Goal: Find specific page/section: Find specific page/section

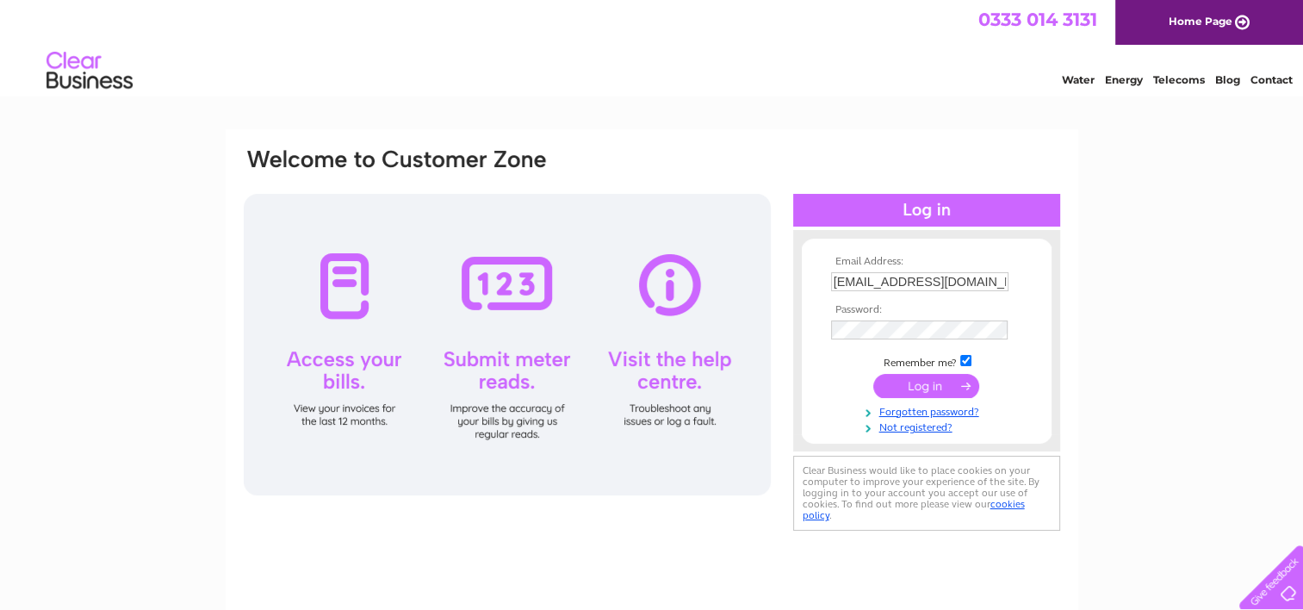
click at [924, 387] on input "submit" at bounding box center [926, 386] width 106 height 24
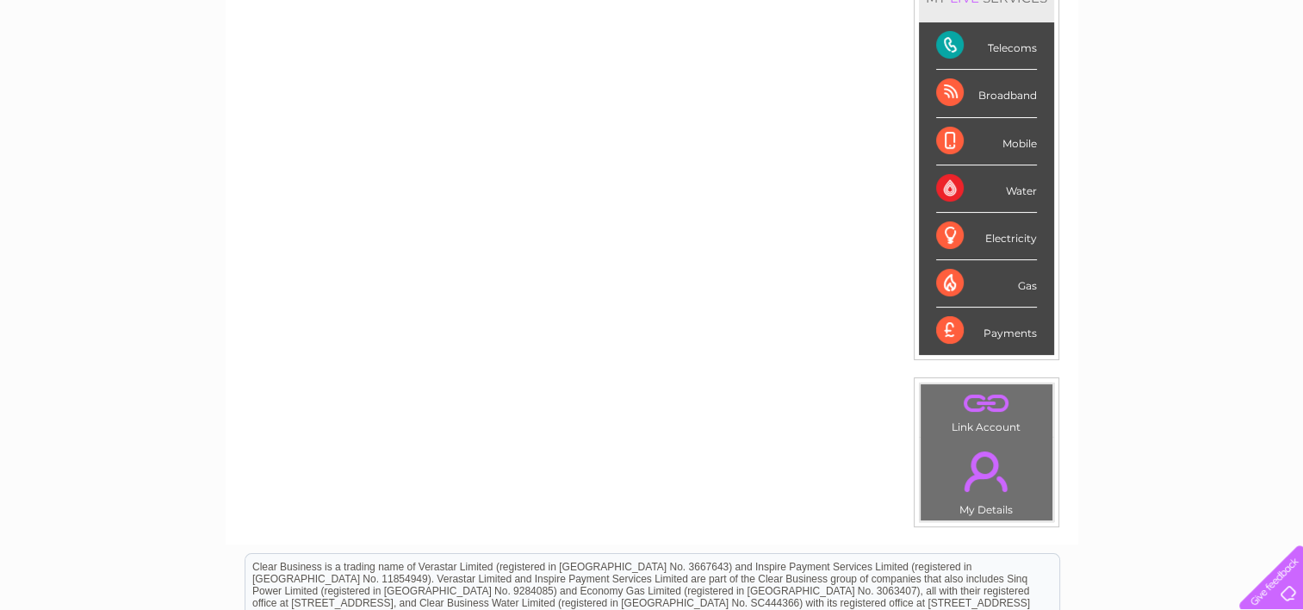
scroll to position [86, 0]
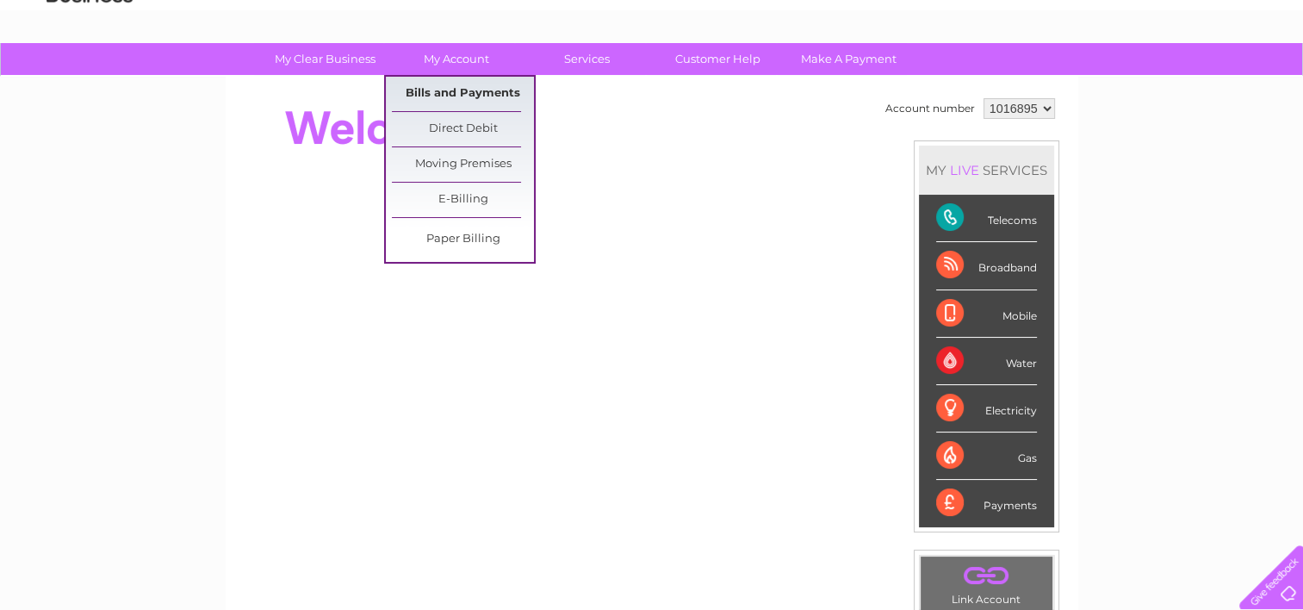
click at [445, 90] on link "Bills and Payments" at bounding box center [463, 94] width 142 height 34
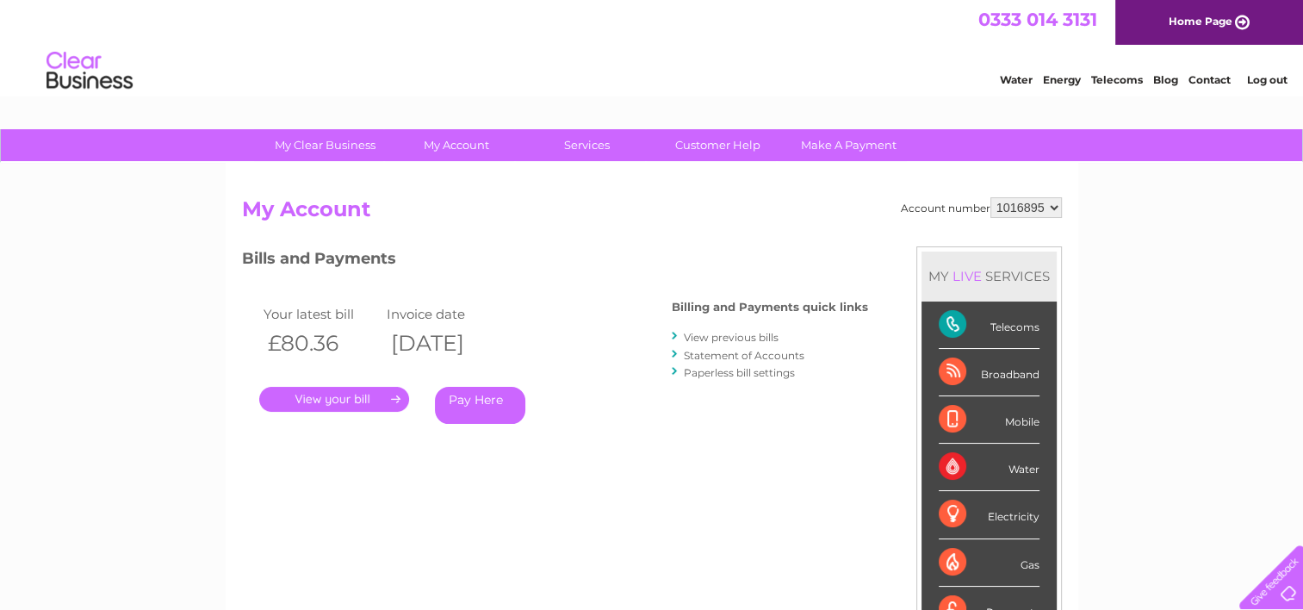
click at [333, 393] on link "." at bounding box center [334, 399] width 150 height 25
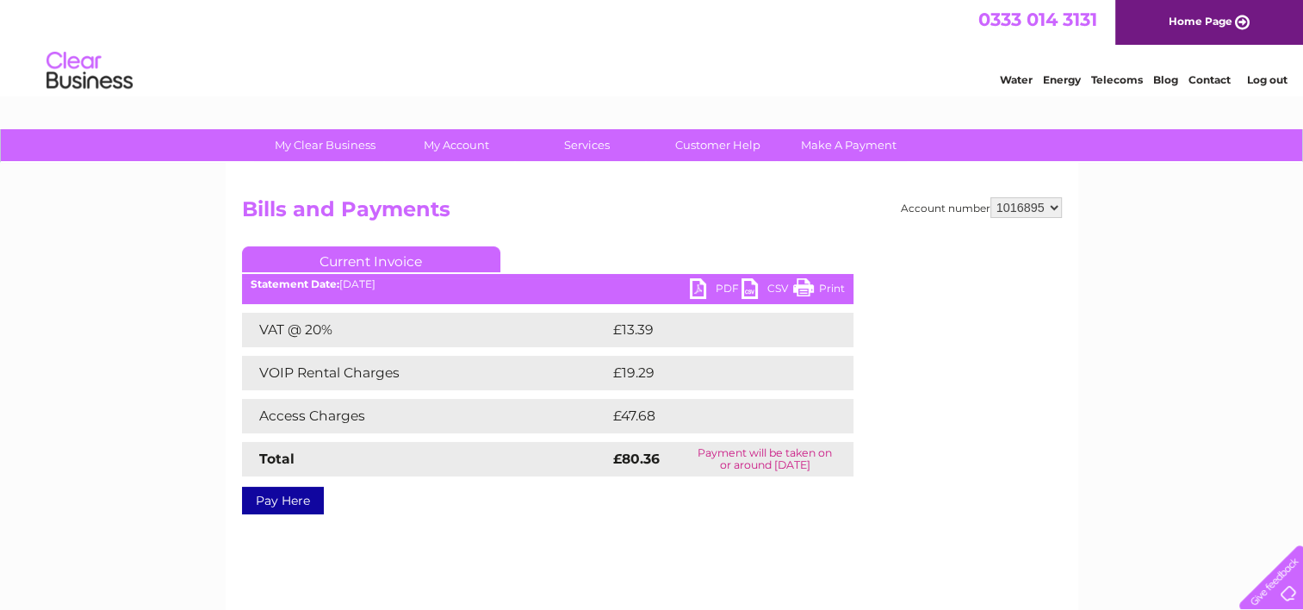
click at [810, 285] on link "Print" at bounding box center [819, 290] width 52 height 25
